Goal: Information Seeking & Learning: Understand process/instructions

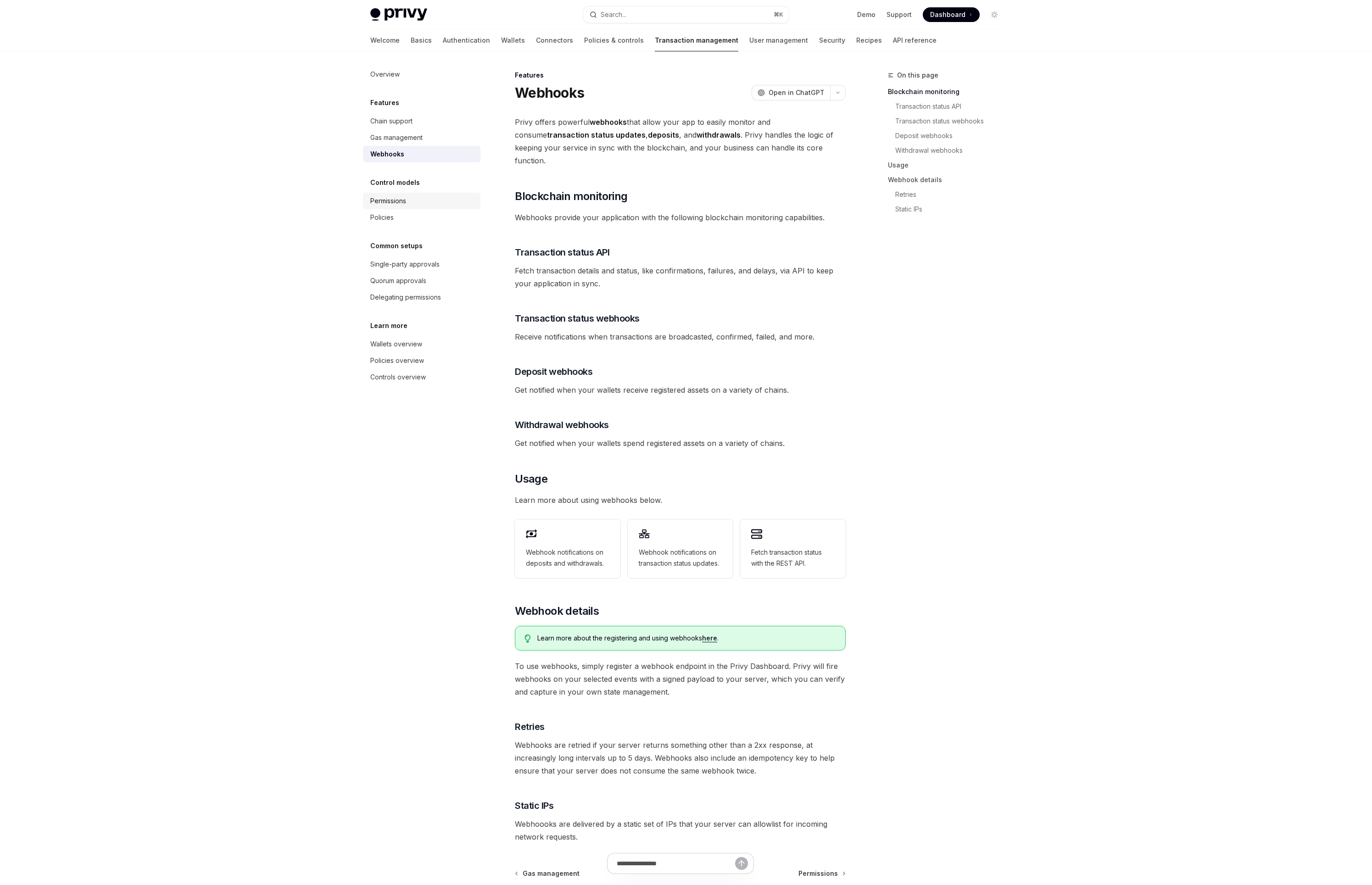
click at [390, 202] on div "Permissions" at bounding box center [388, 201] width 36 height 11
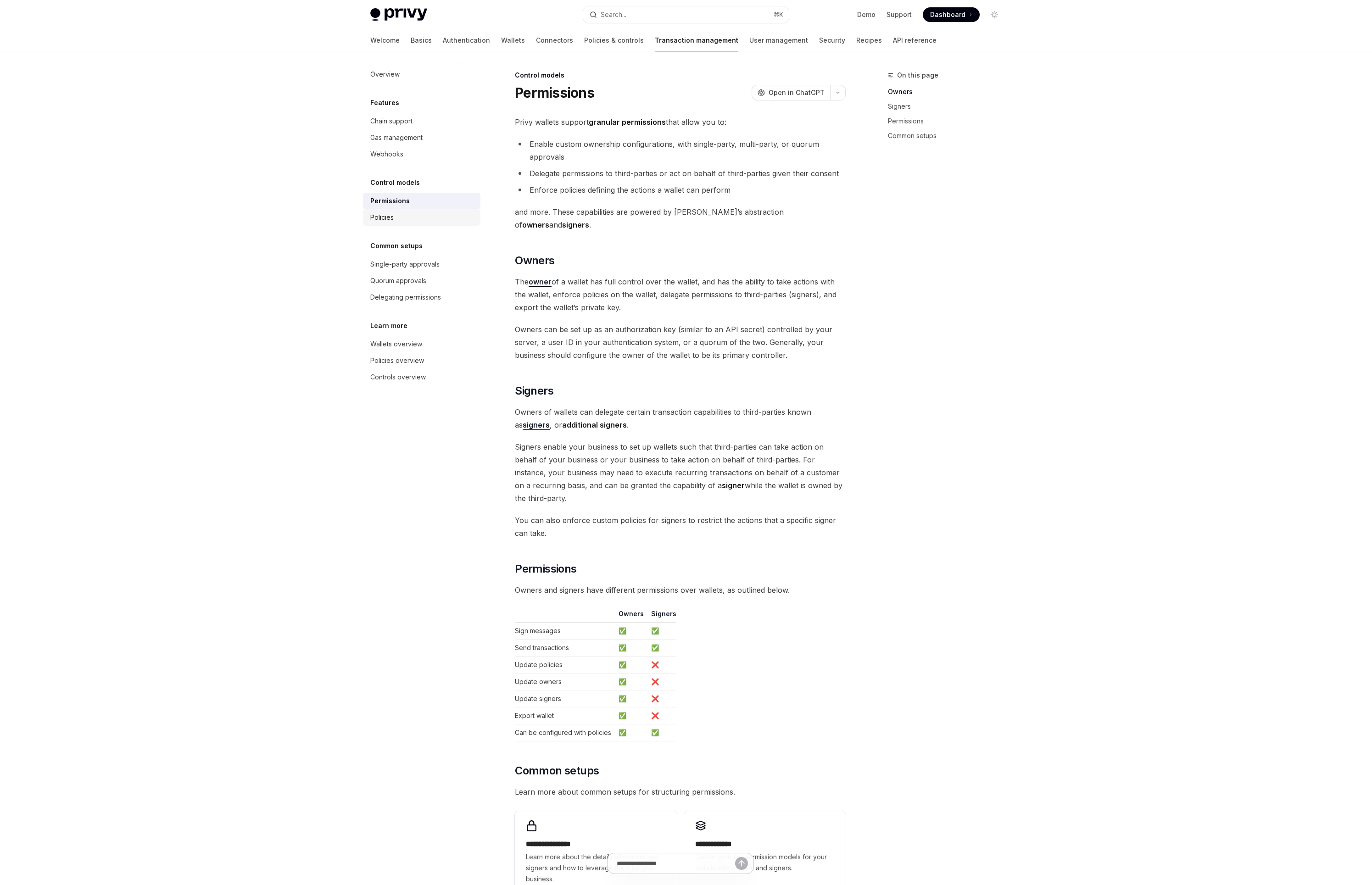
click at [406, 217] on div "Policies" at bounding box center [422, 217] width 104 height 11
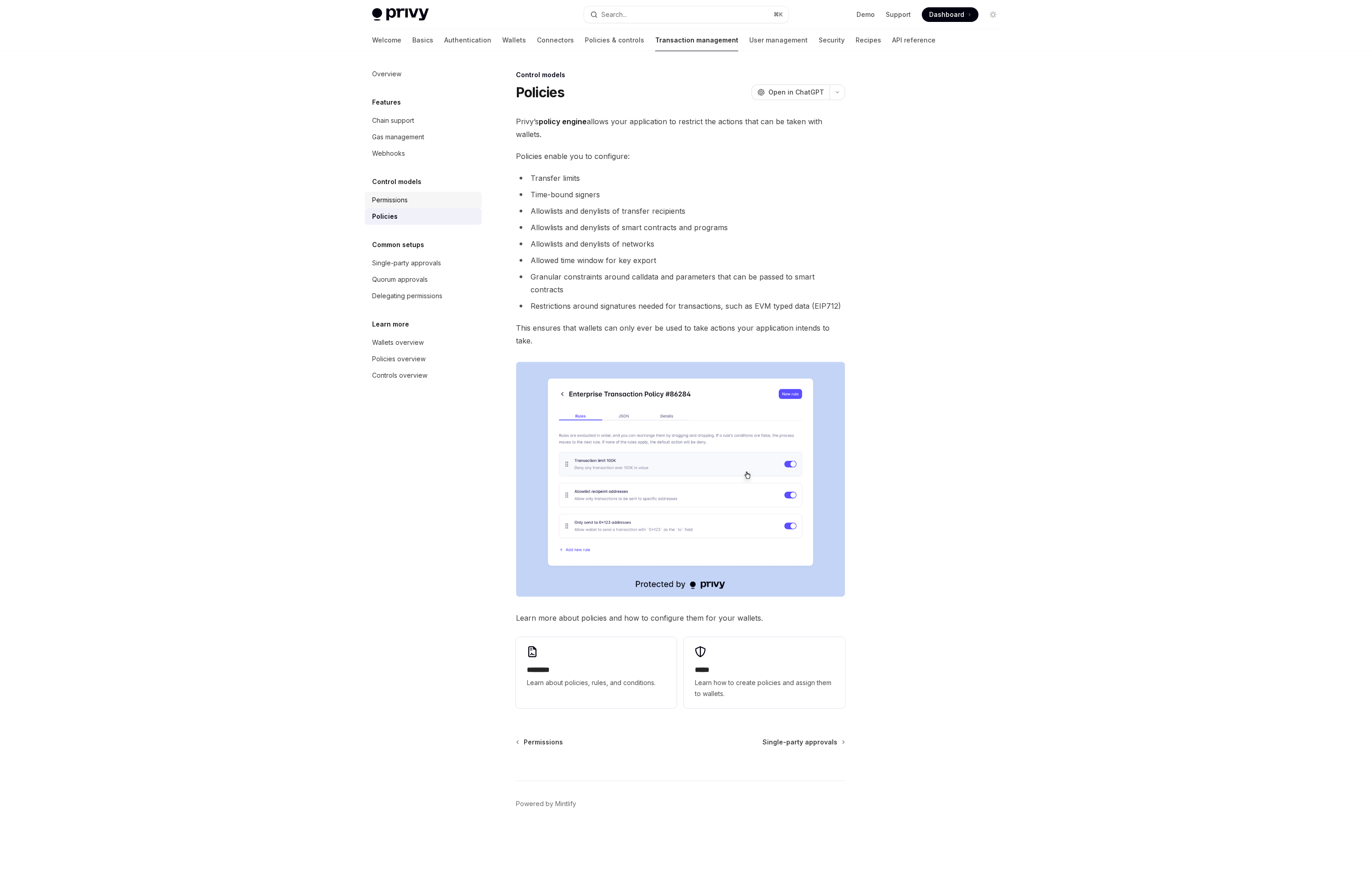
click at [390, 196] on div "Permissions" at bounding box center [390, 200] width 35 height 11
type textarea "*"
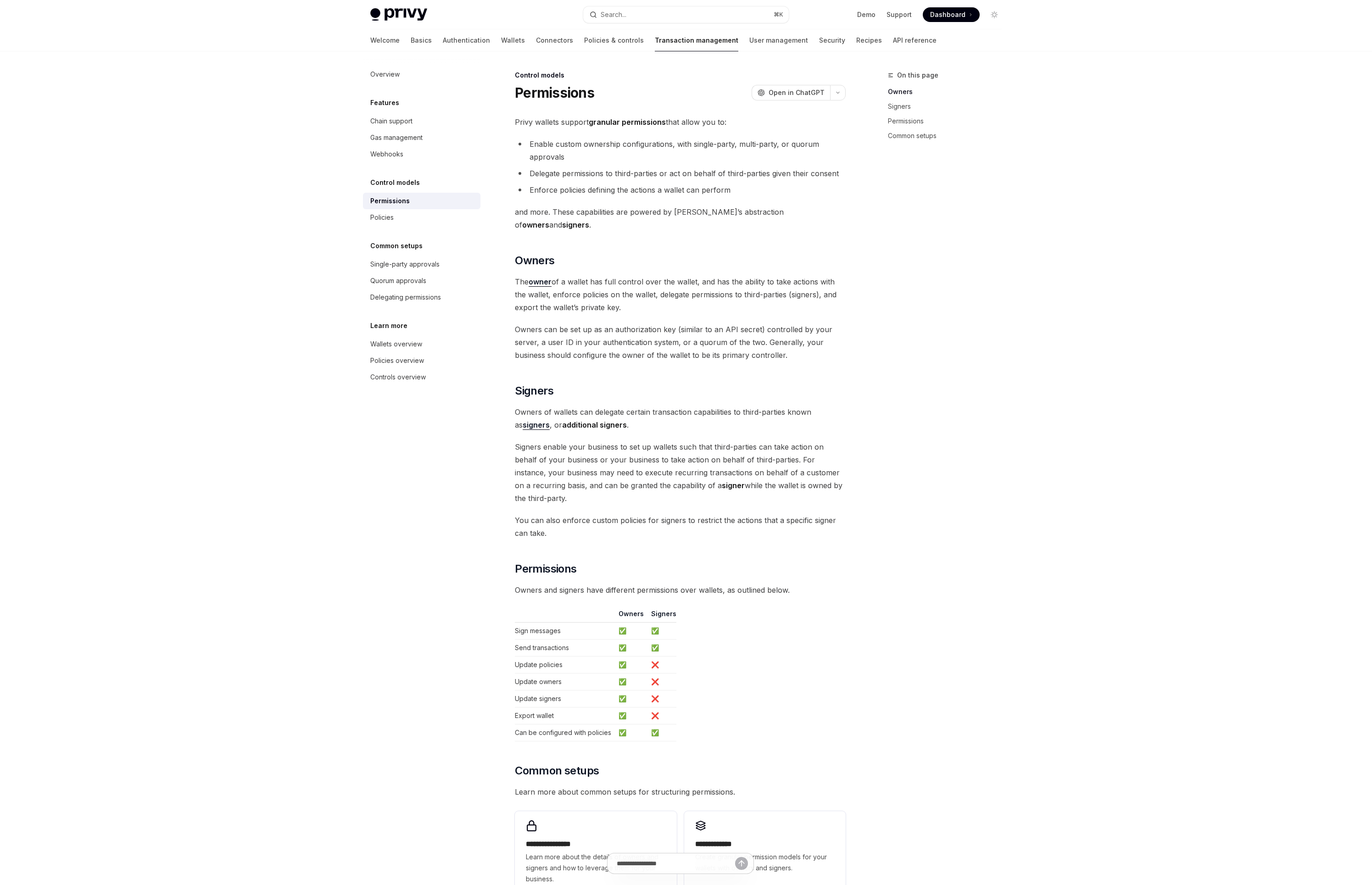
click at [994, 293] on div "On this page Owners Signers Permissions Common setups" at bounding box center [939, 477] width 140 height 815
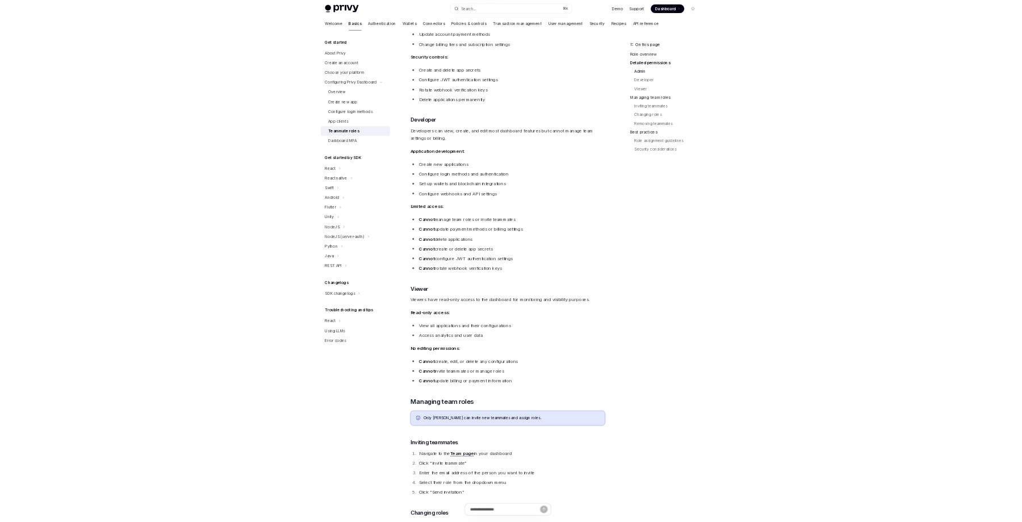
scroll to position [553, 0]
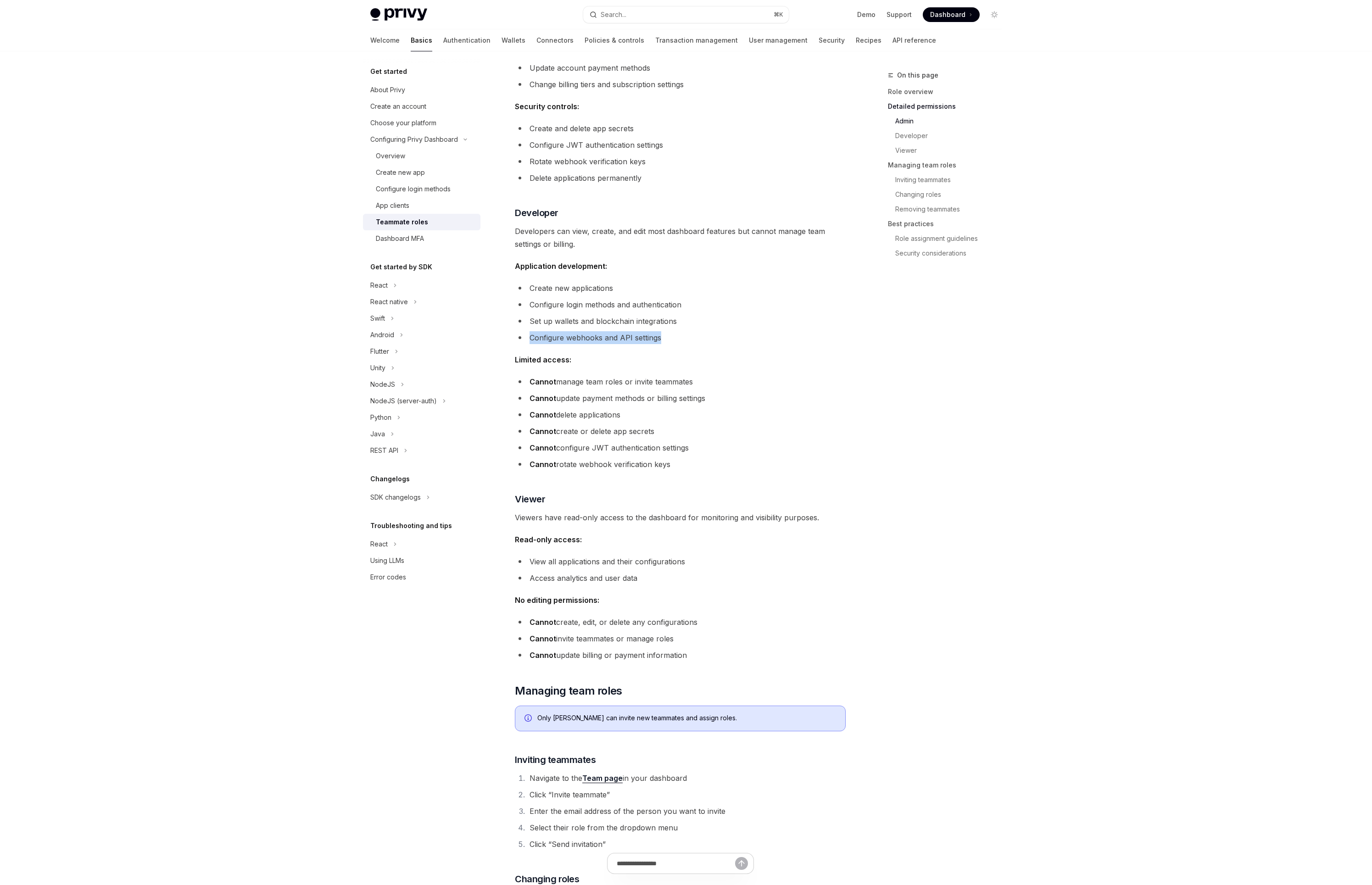
drag, startPoint x: 597, startPoint y: 315, endPoint x: 532, endPoint y: 310, distance: 65.2
click at [532, 331] on li "Configure webhooks and API settings" at bounding box center [680, 338] width 330 height 13
copy li "Configure webhooks and API settings"
type textarea "*"
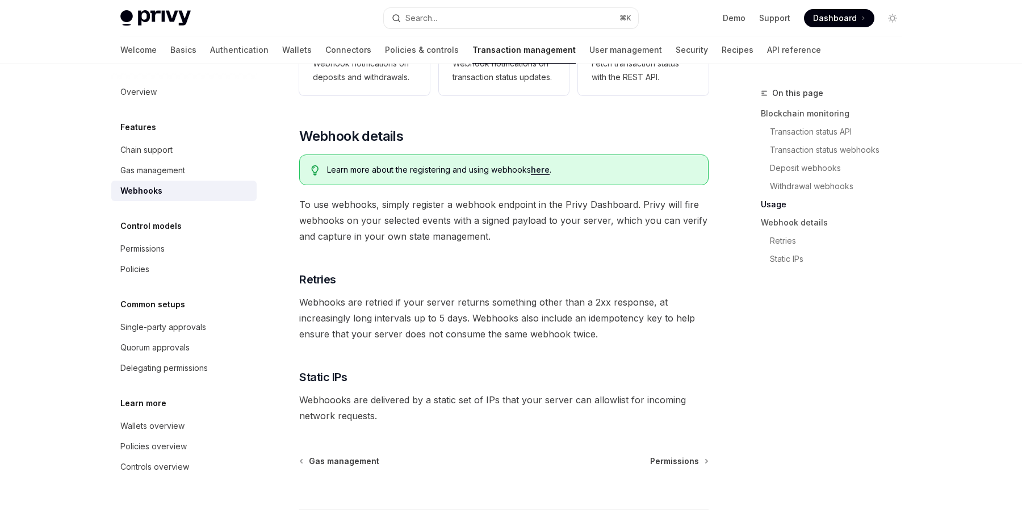
scroll to position [629, 0]
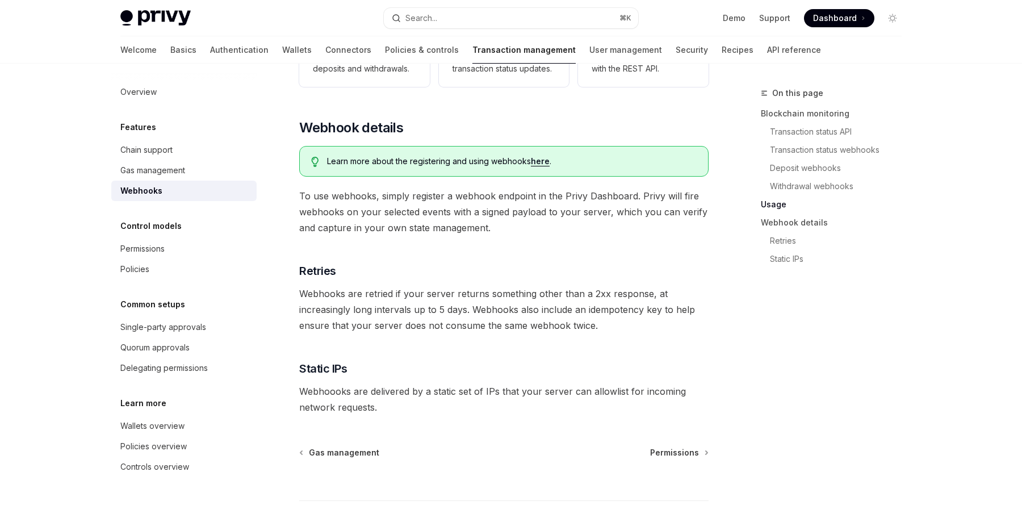
click at [541, 156] on link "here" at bounding box center [540, 161] width 19 height 10
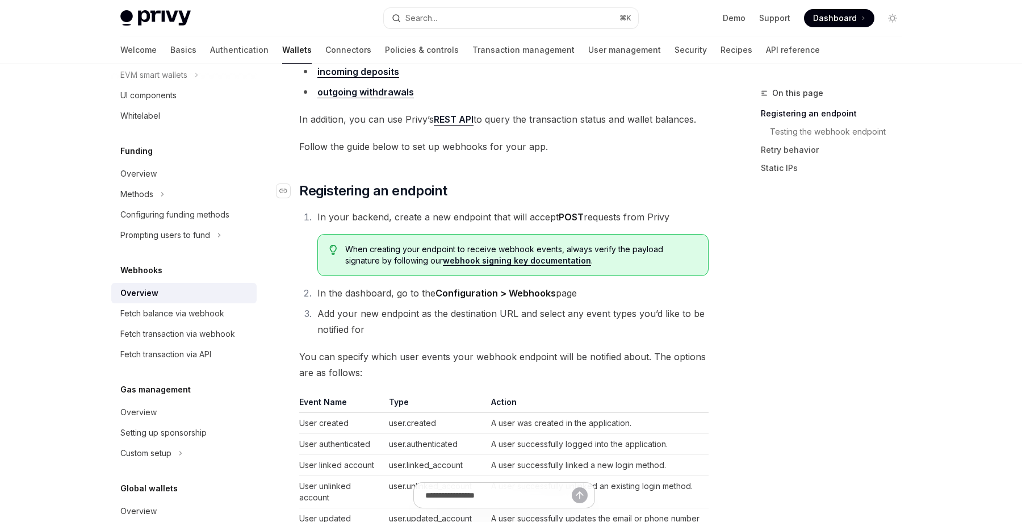
scroll to position [124, 0]
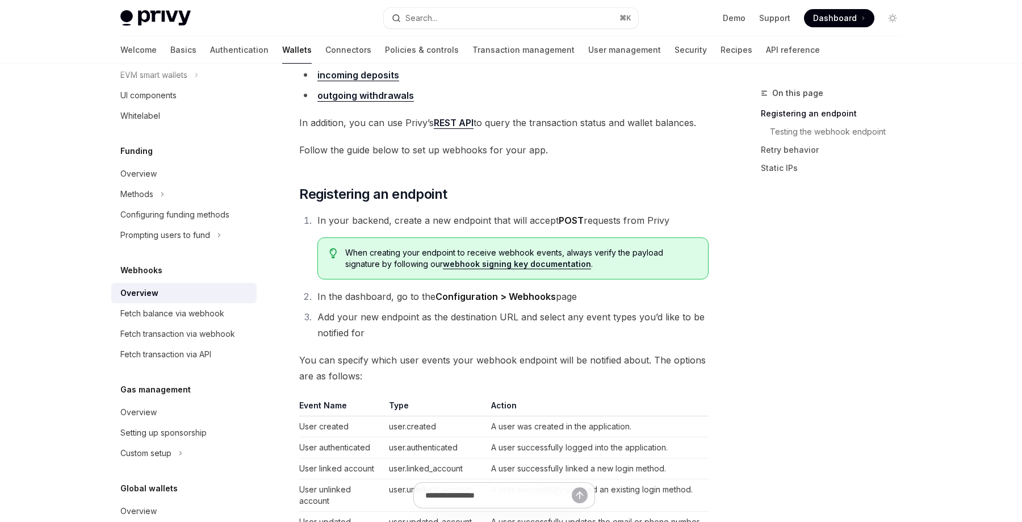
click at [479, 265] on link "webhook signing key documentation" at bounding box center [517, 264] width 148 height 10
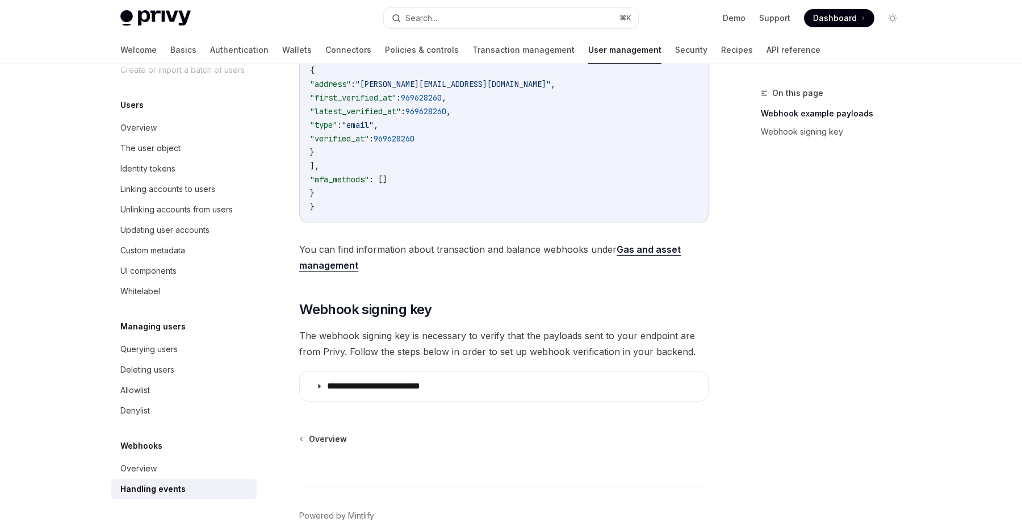
scroll to position [432, 0]
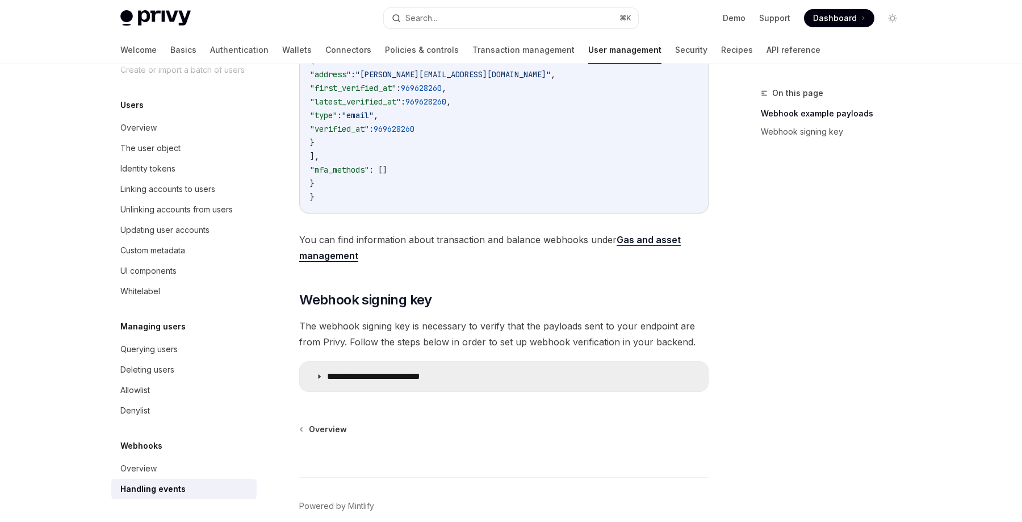
click at [320, 380] on icon at bounding box center [319, 376] width 7 height 7
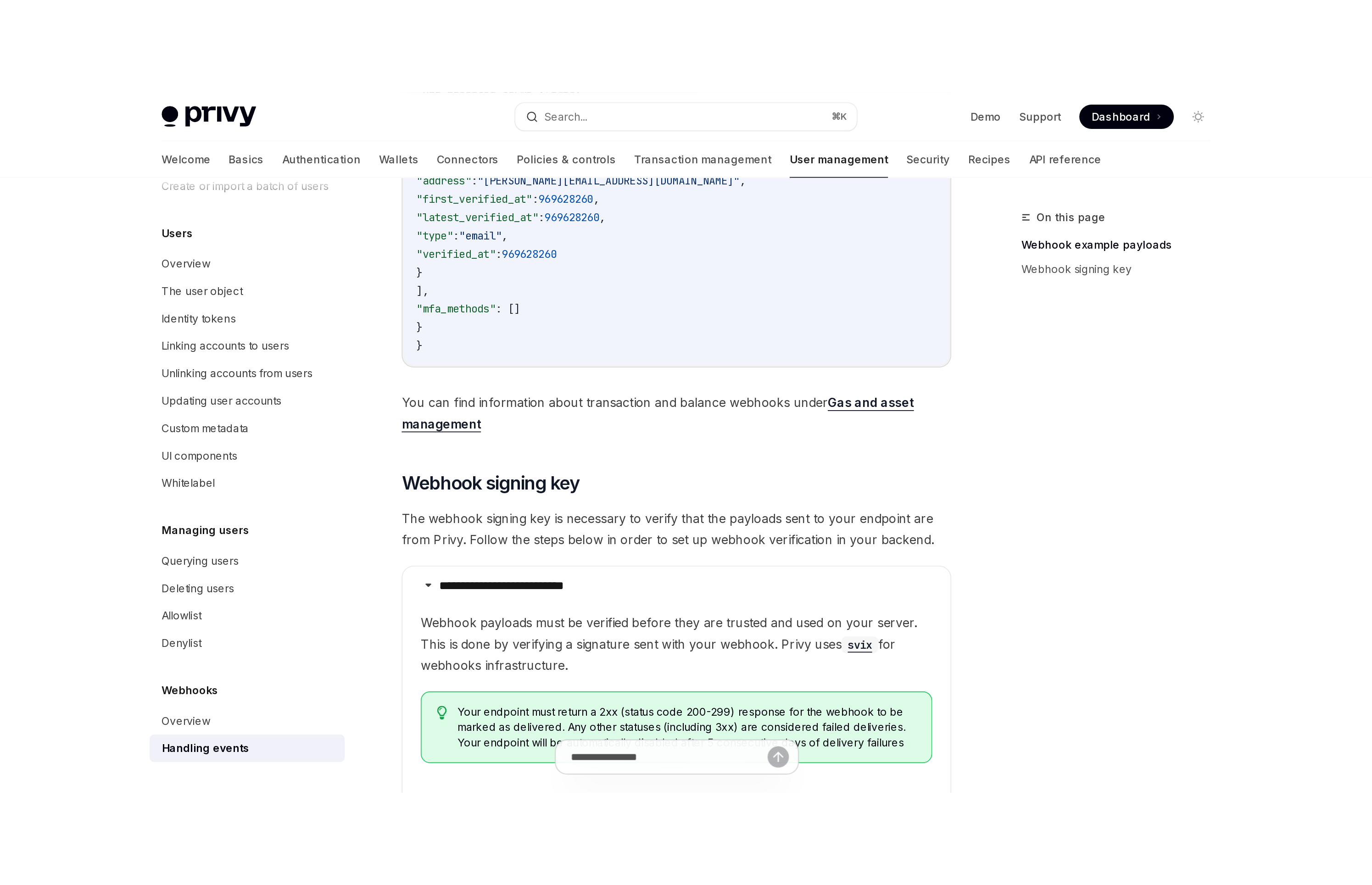
scroll to position [322, 0]
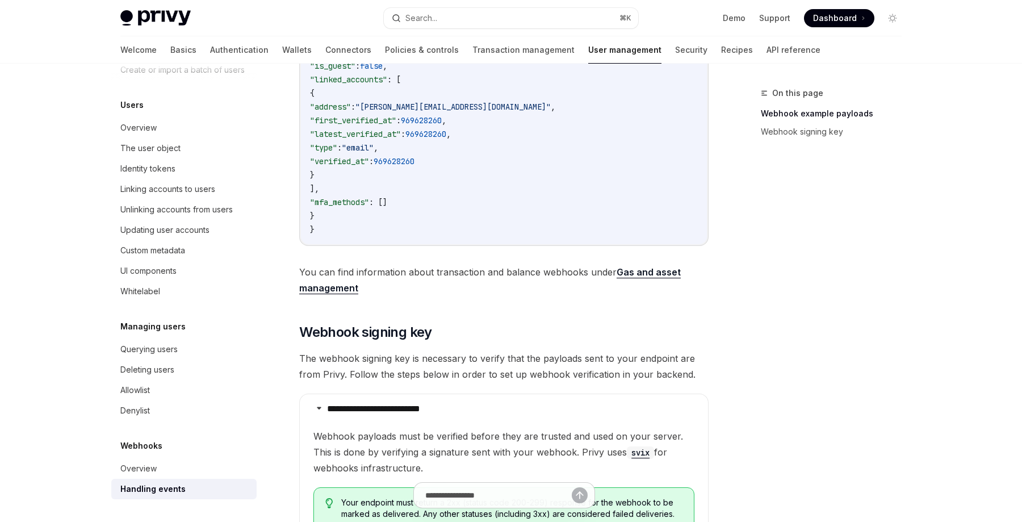
type textarea "*"
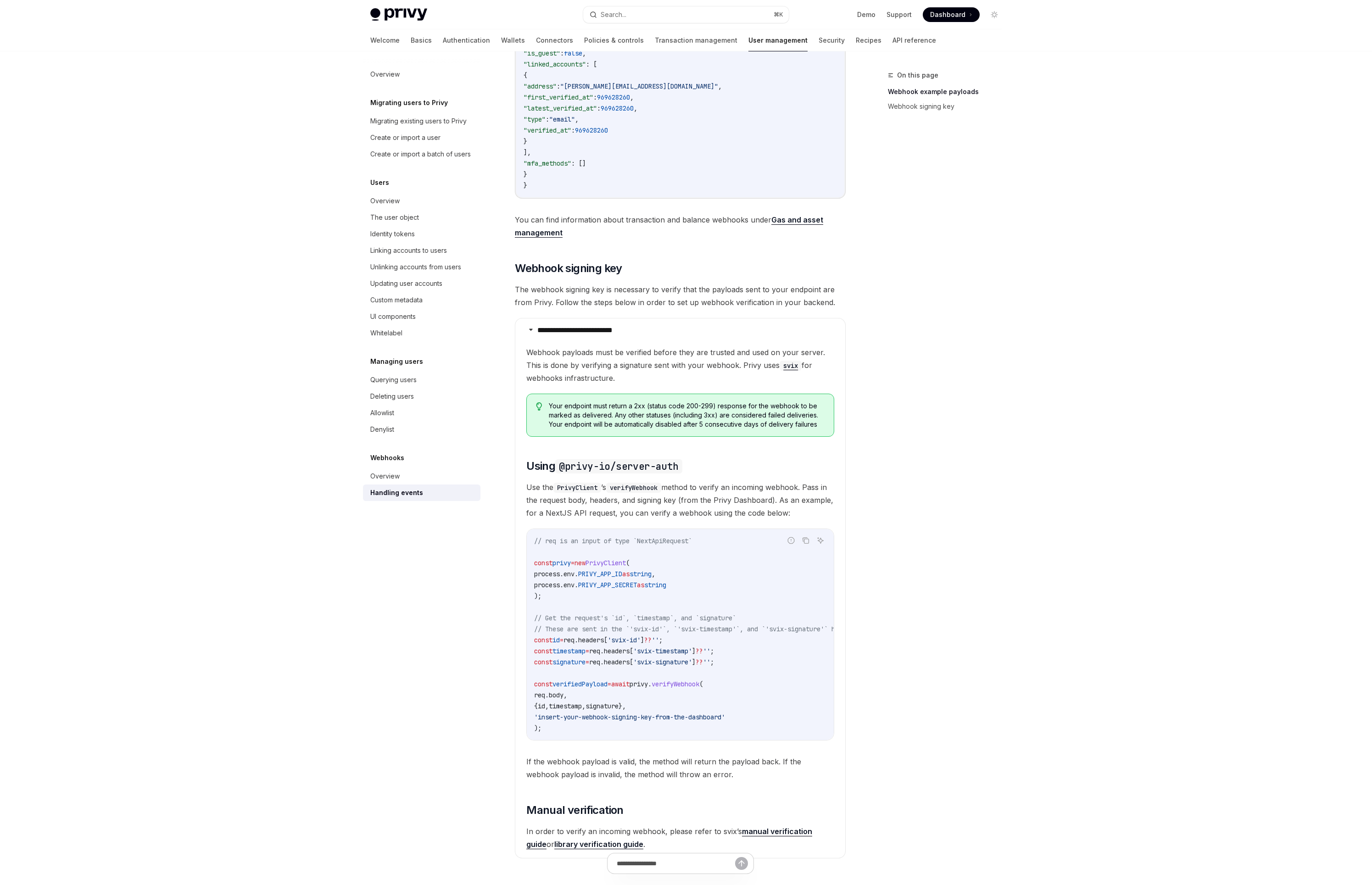
scroll to position [0, 0]
